Goal: Transaction & Acquisition: Purchase product/service

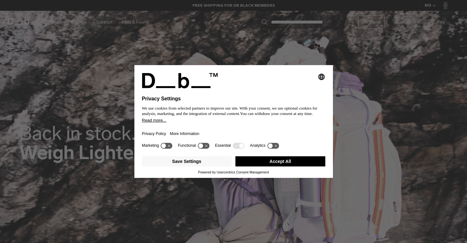
click at [287, 163] on button "Accept All" at bounding box center [281, 161] width 90 height 10
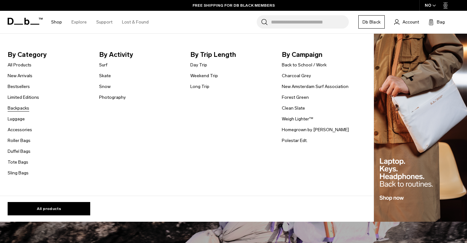
click at [21, 107] on link "Backpacks" at bounding box center [19, 108] width 22 height 7
click at [19, 108] on link "Backpacks" at bounding box center [19, 108] width 22 height 7
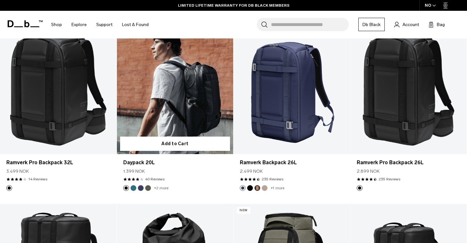
scroll to position [678, 0]
